Goal: Task Accomplishment & Management: Manage account settings

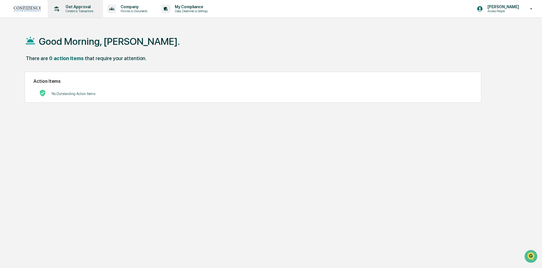
click at [74, 8] on p "Get Approval" at bounding box center [78, 7] width 35 height 5
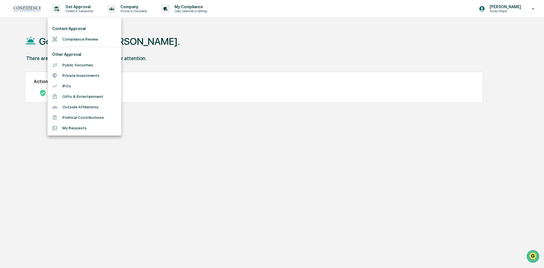
click at [71, 64] on li "Public Securities" at bounding box center [85, 65] width 74 height 10
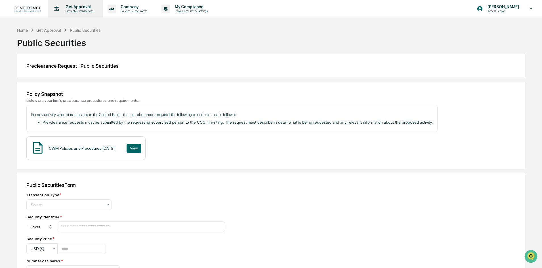
click at [80, 9] on p "Content & Transactions" at bounding box center [78, 11] width 35 height 4
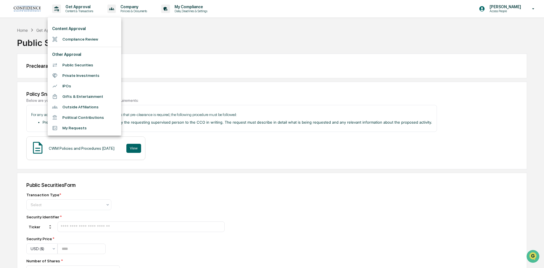
click at [192, 9] on div at bounding box center [272, 134] width 544 height 268
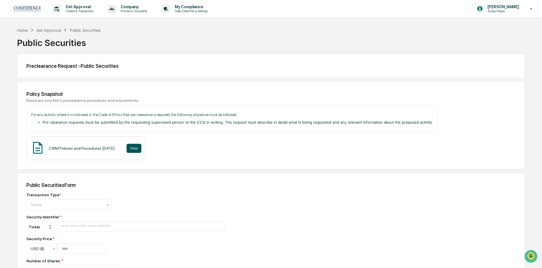
click at [141, 151] on button "View" at bounding box center [133, 148] width 15 height 9
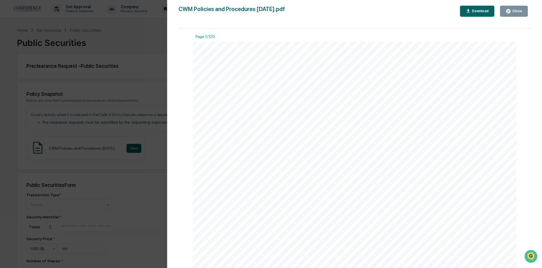
click at [508, 10] on icon "button" at bounding box center [508, 11] width 4 height 4
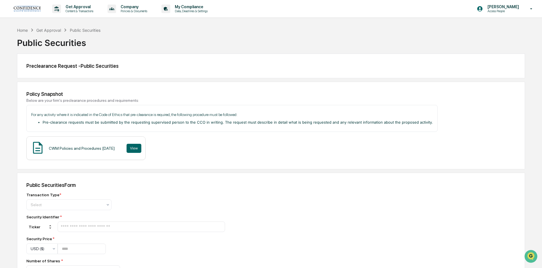
click at [53, 30] on div "Get Approval" at bounding box center [48, 30] width 25 height 5
click at [26, 30] on div "Home" at bounding box center [22, 30] width 11 height 5
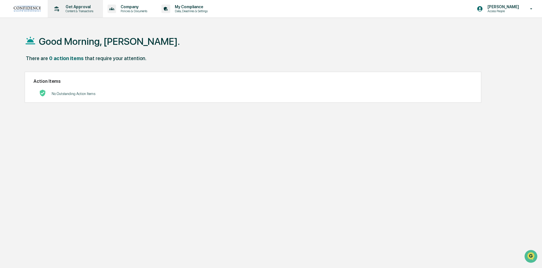
click at [83, 12] on p "Content & Transactions" at bounding box center [78, 11] width 35 height 4
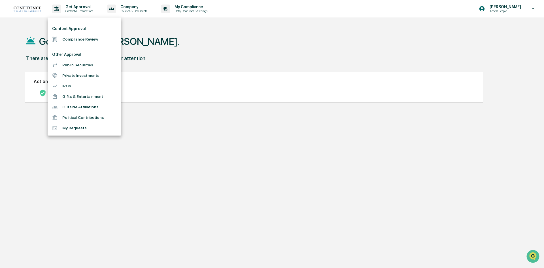
click at [69, 128] on li "My Requests" at bounding box center [85, 128] width 74 height 10
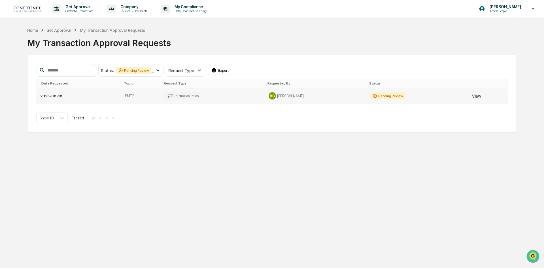
click at [472, 94] on button "View" at bounding box center [476, 95] width 9 height 11
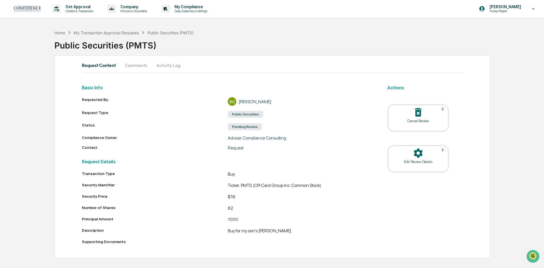
click at [413, 162] on div "Edit Review Details" at bounding box center [418, 162] width 51 height 4
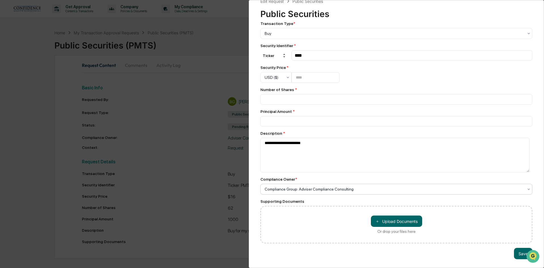
scroll to position [12, 0]
click at [326, 36] on div at bounding box center [394, 34] width 259 height 6
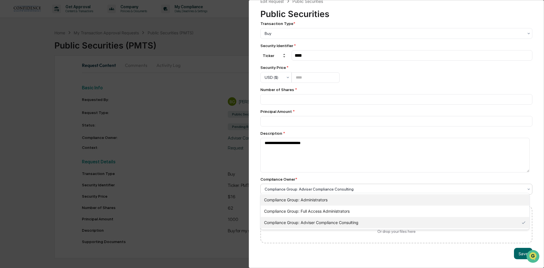
click at [322, 196] on div "Compliance Group: Administrators" at bounding box center [395, 199] width 269 height 11
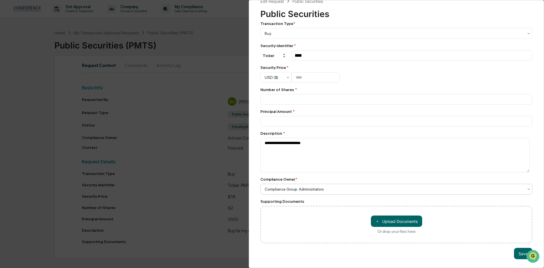
click at [329, 187] on div at bounding box center [394, 189] width 259 height 6
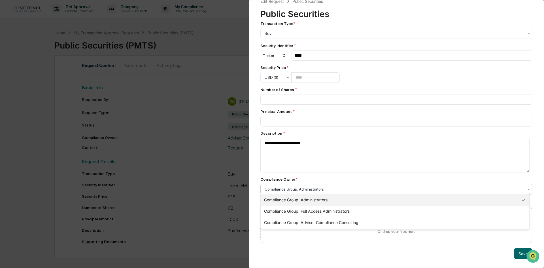
click at [358, 177] on div "Compliance Owner *" at bounding box center [397, 179] width 272 height 5
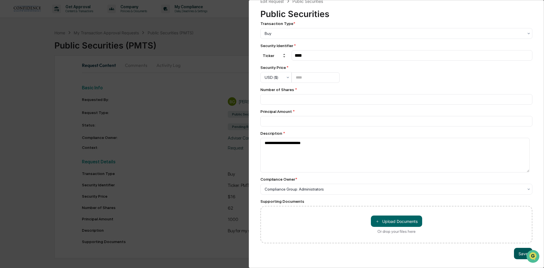
click at [521, 252] on button "Save" at bounding box center [523, 253] width 18 height 11
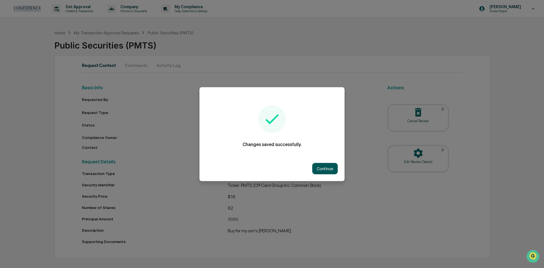
click at [324, 166] on button "Continue" at bounding box center [325, 168] width 26 height 11
